Goal: Navigation & Orientation: Find specific page/section

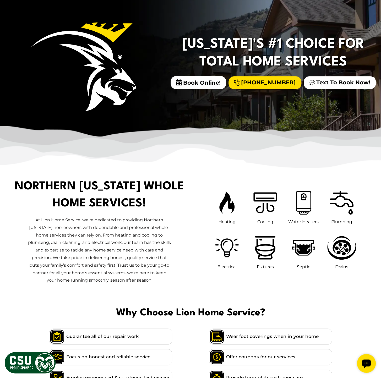
scroll to position [105, 0]
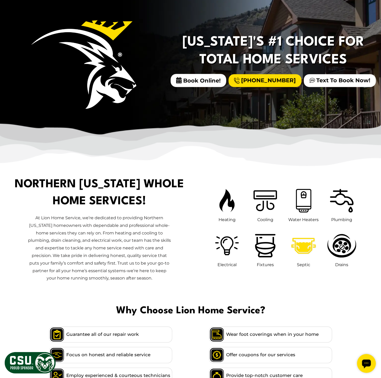
click at [298, 242] on icon at bounding box center [303, 246] width 30 height 30
